Goal: Navigation & Orientation: Find specific page/section

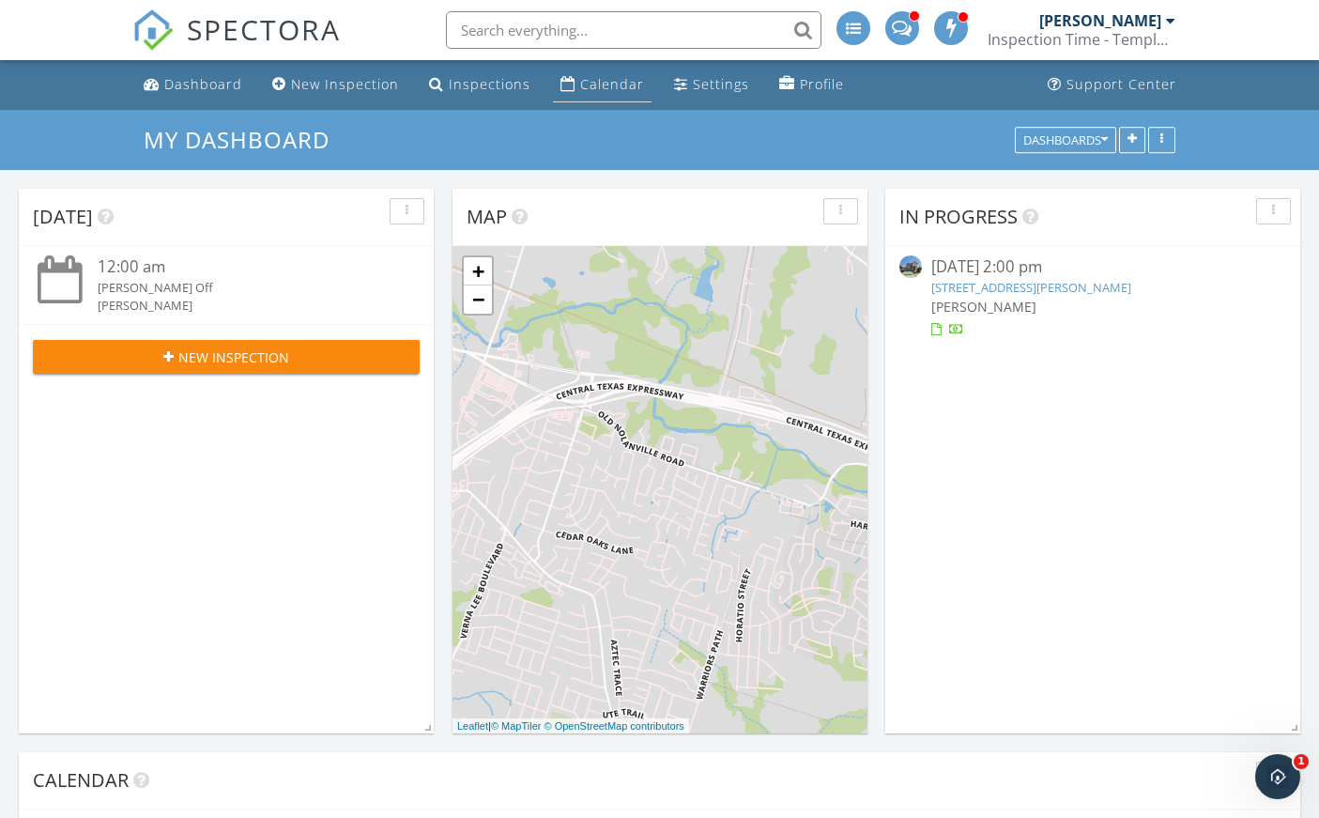
click at [603, 78] on div "Calendar" at bounding box center [612, 84] width 64 height 18
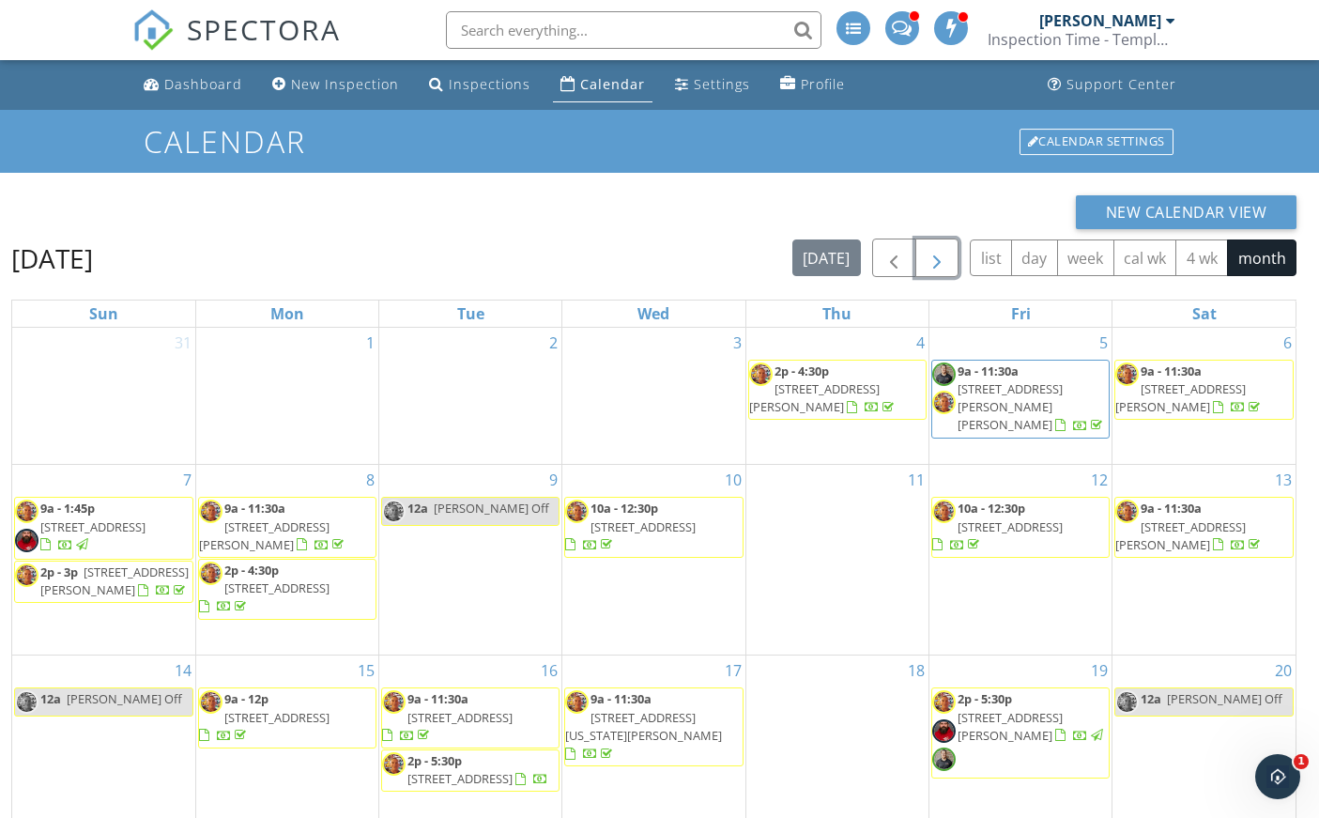
click at [945, 252] on span "button" at bounding box center [937, 258] width 23 height 23
